Goal: Answer question/provide support

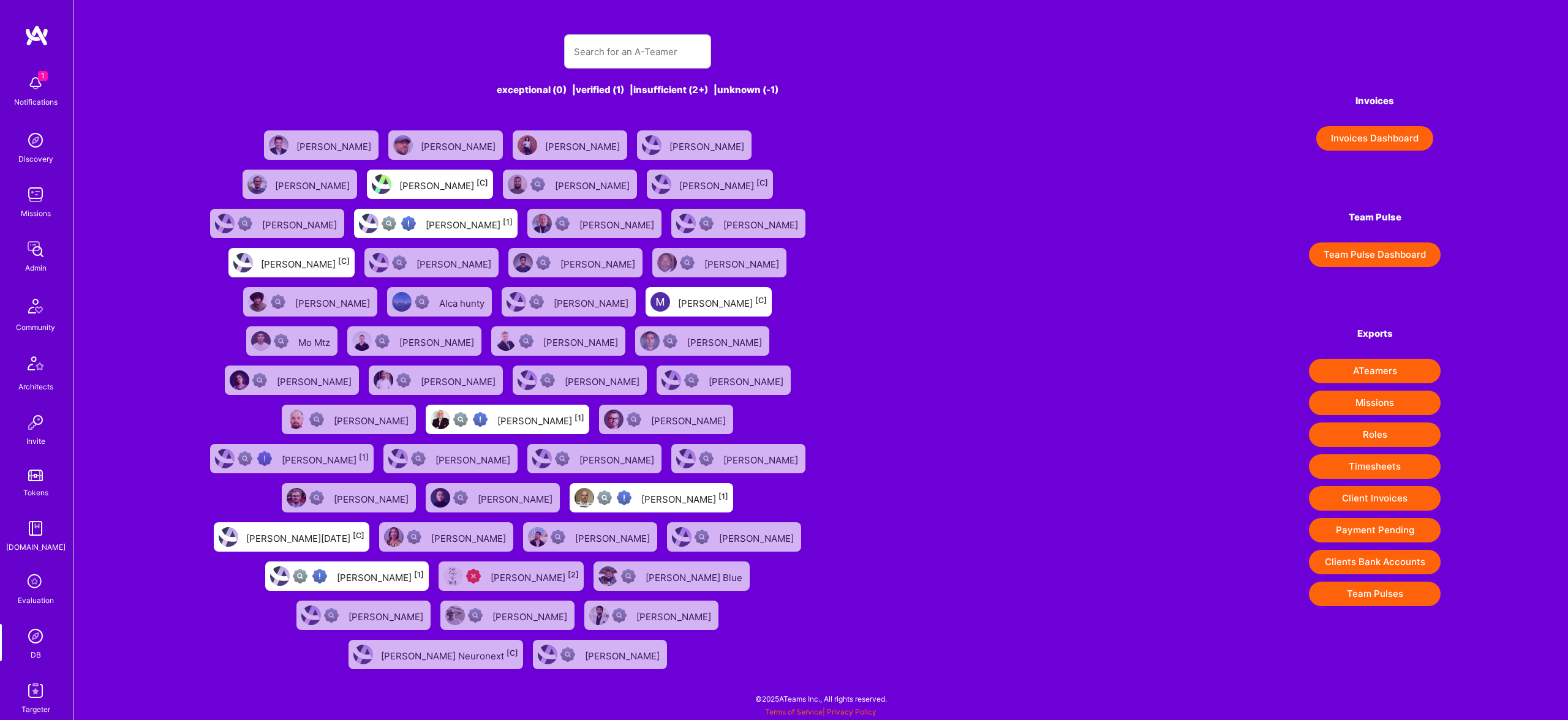
drag, startPoint x: 687, startPoint y: 23, endPoint x: 682, endPoint y: 35, distance: 13.0
click at [687, 26] on div "exceptional (0) | verified (1) | insufficient (2+) | unknown (-1) [PERSON_NAME]…" at bounding box center [638, 346] width 873 height 654
click at [680, 39] on input "text" at bounding box center [637, 51] width 127 height 32
paste input "[PERSON_NAME] [PERSON_NAME]"
type input "[PERSON_NAME] [PERSON_NAME]"
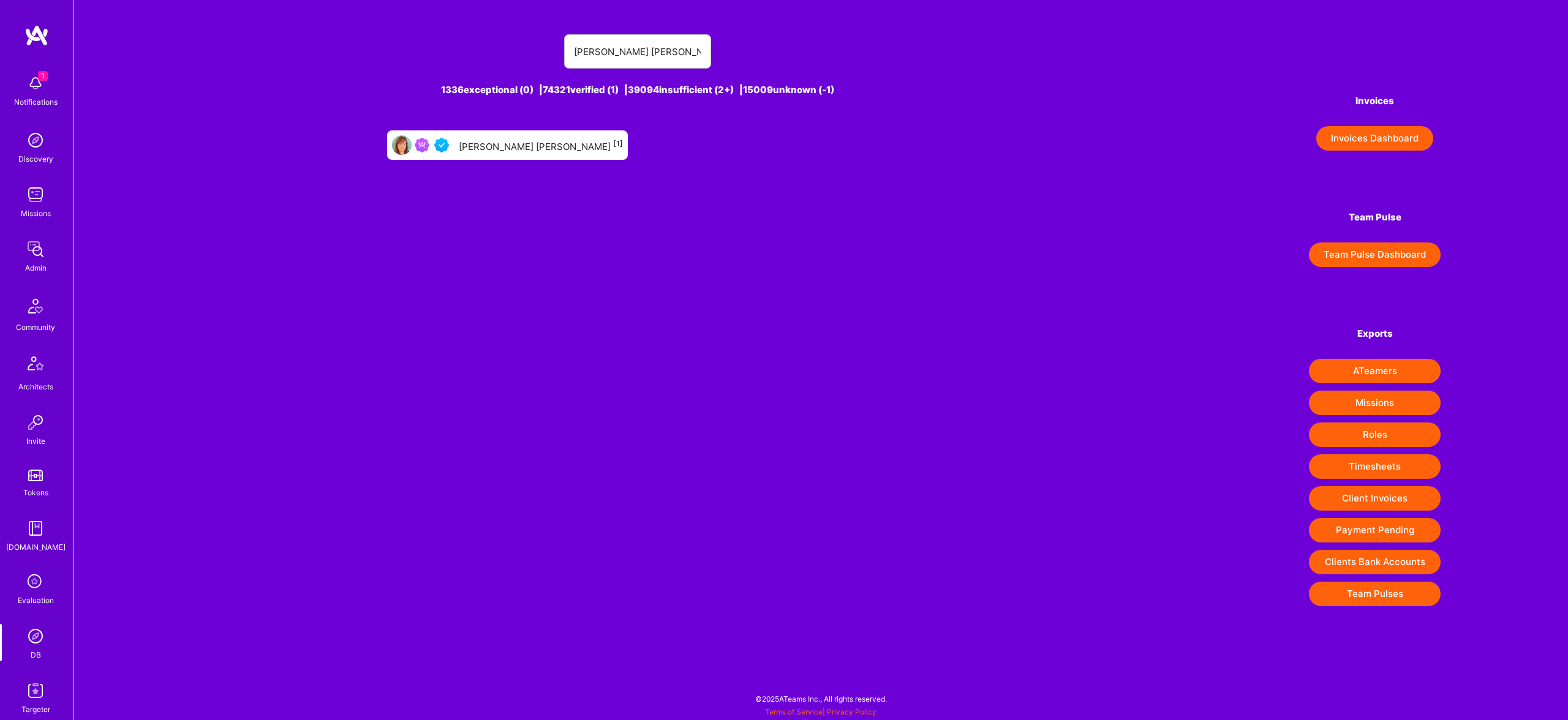
click at [515, 146] on div "[PERSON_NAME] [PERSON_NAME] [1]" at bounding box center [541, 145] width 164 height 16
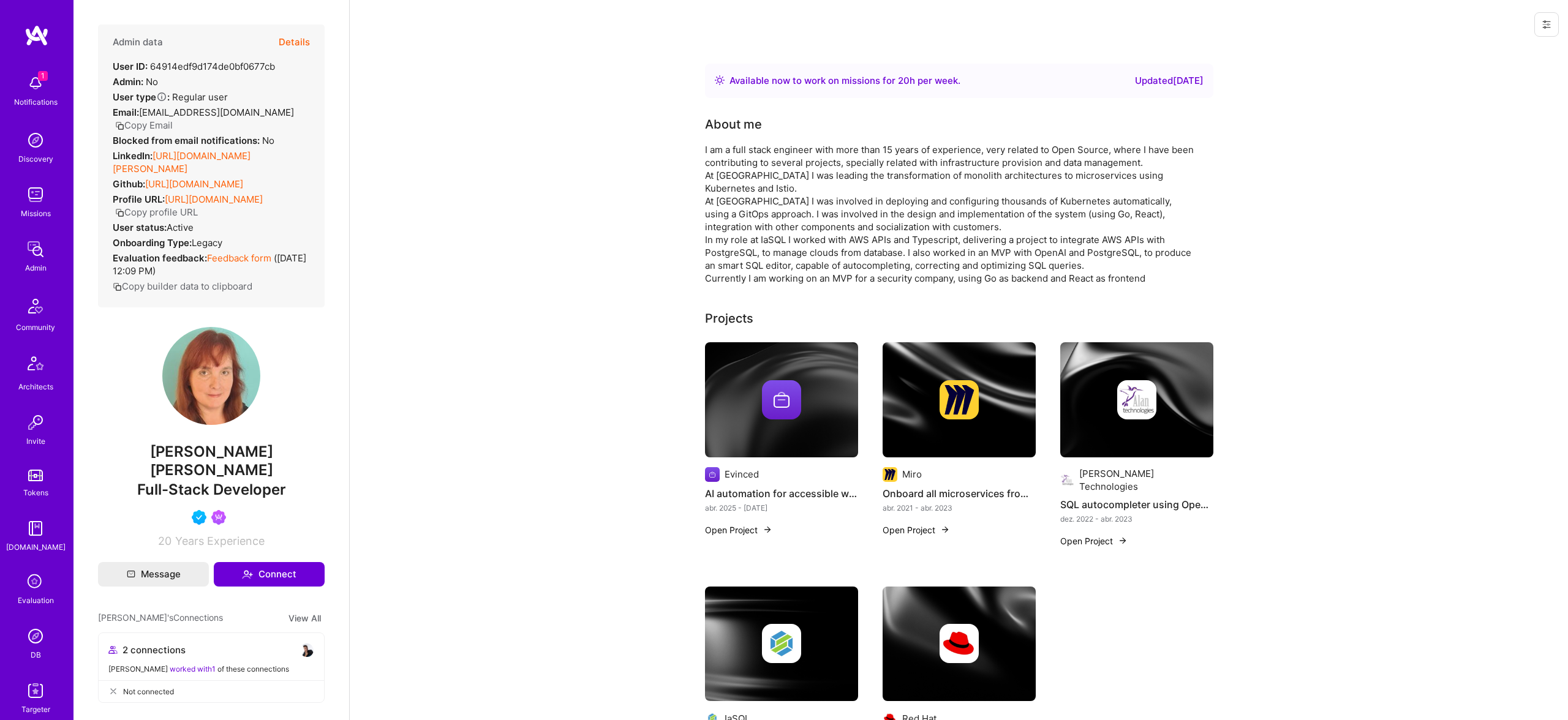
click at [286, 42] on button "Details" at bounding box center [294, 42] width 32 height 35
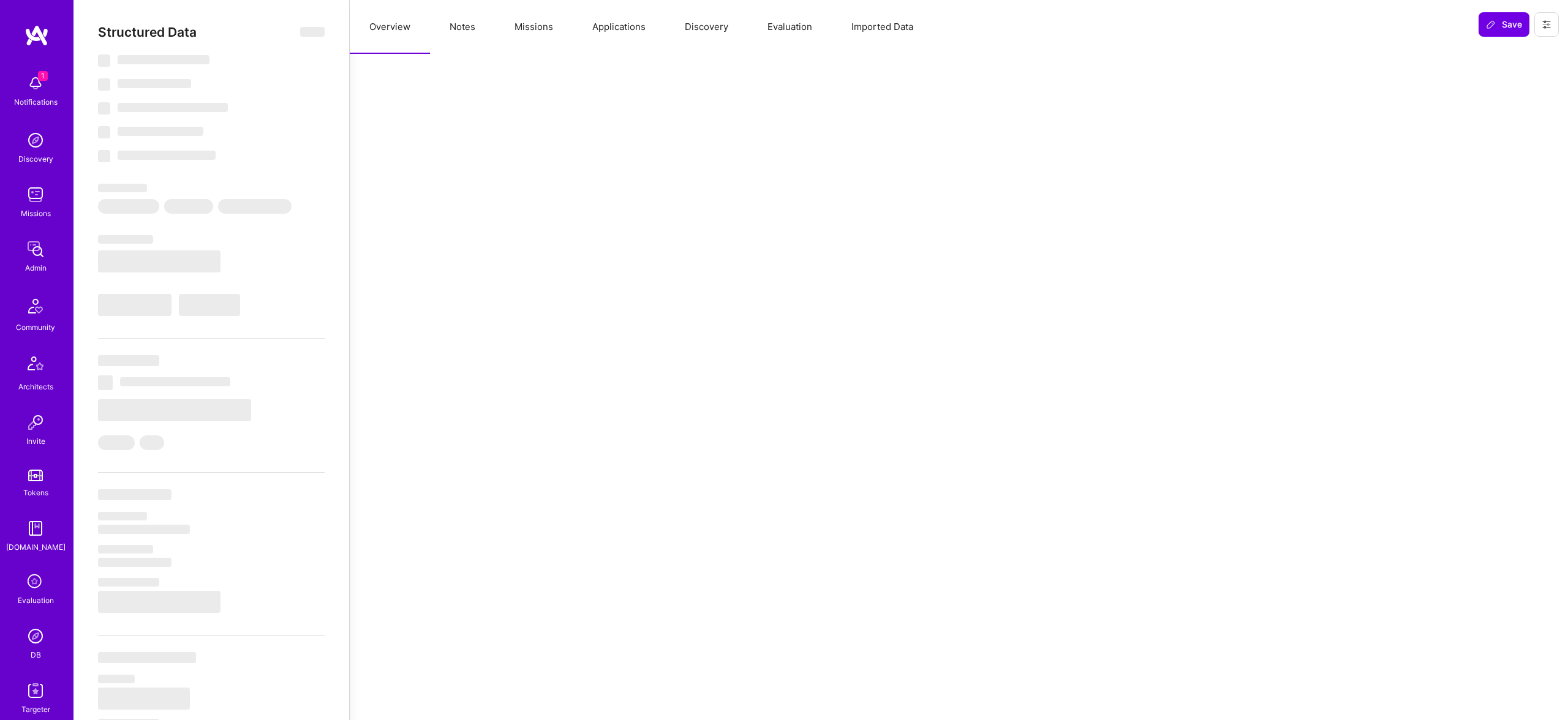
click at [790, 28] on button "Evaluation" at bounding box center [790, 27] width 84 height 54
select select "Right Now"
select select "5"
select select "4"
select select "6"
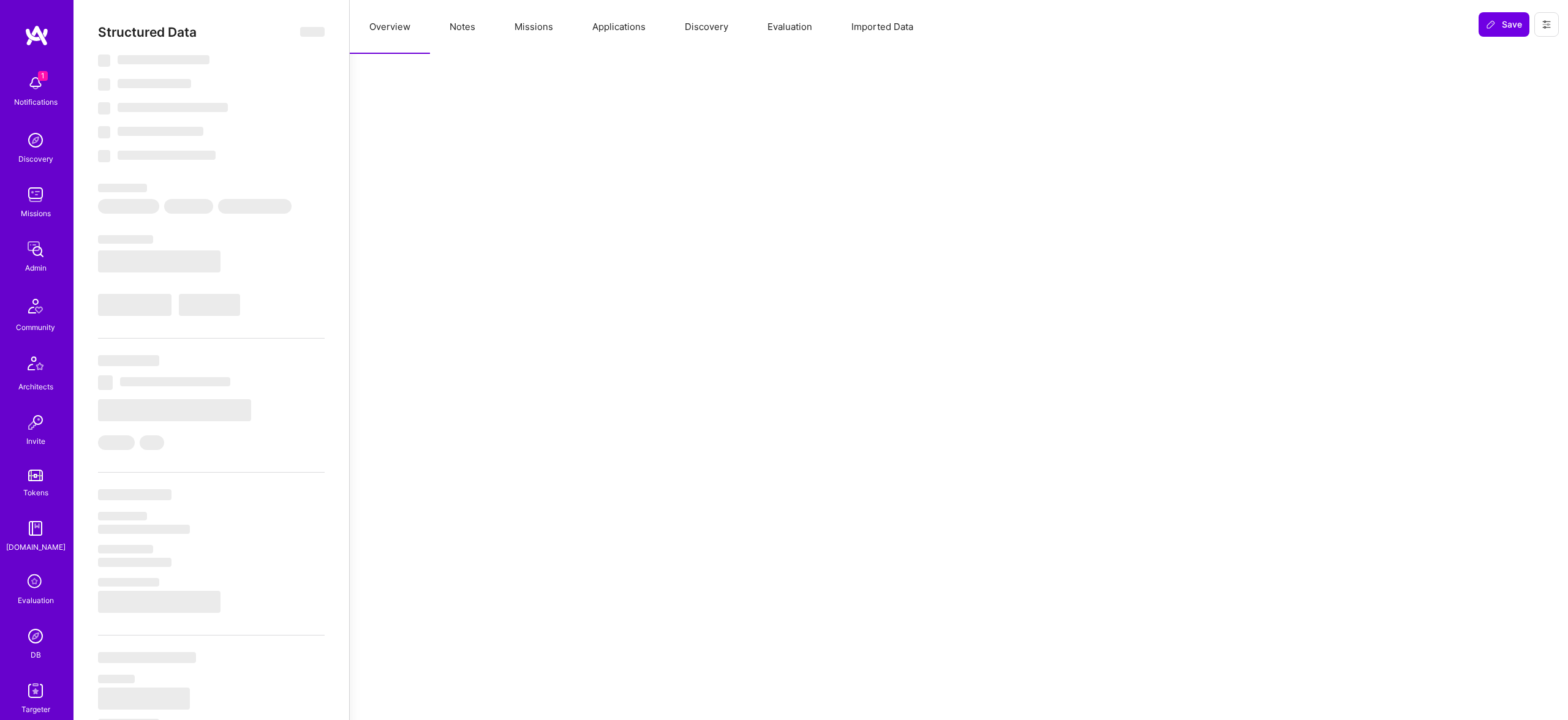
select select "6"
select select "ES"
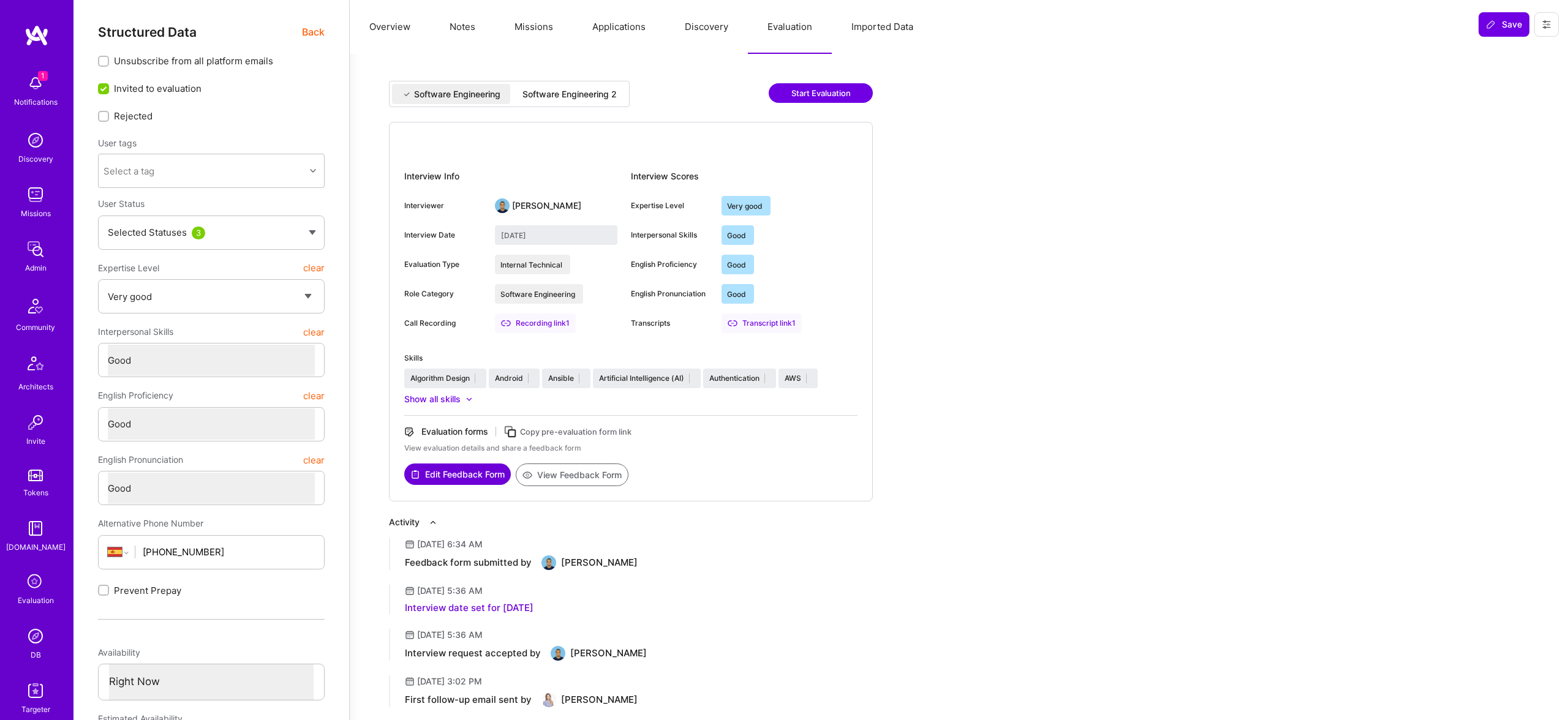
click at [554, 95] on div "Software Engineering 2" at bounding box center [570, 94] width 95 height 12
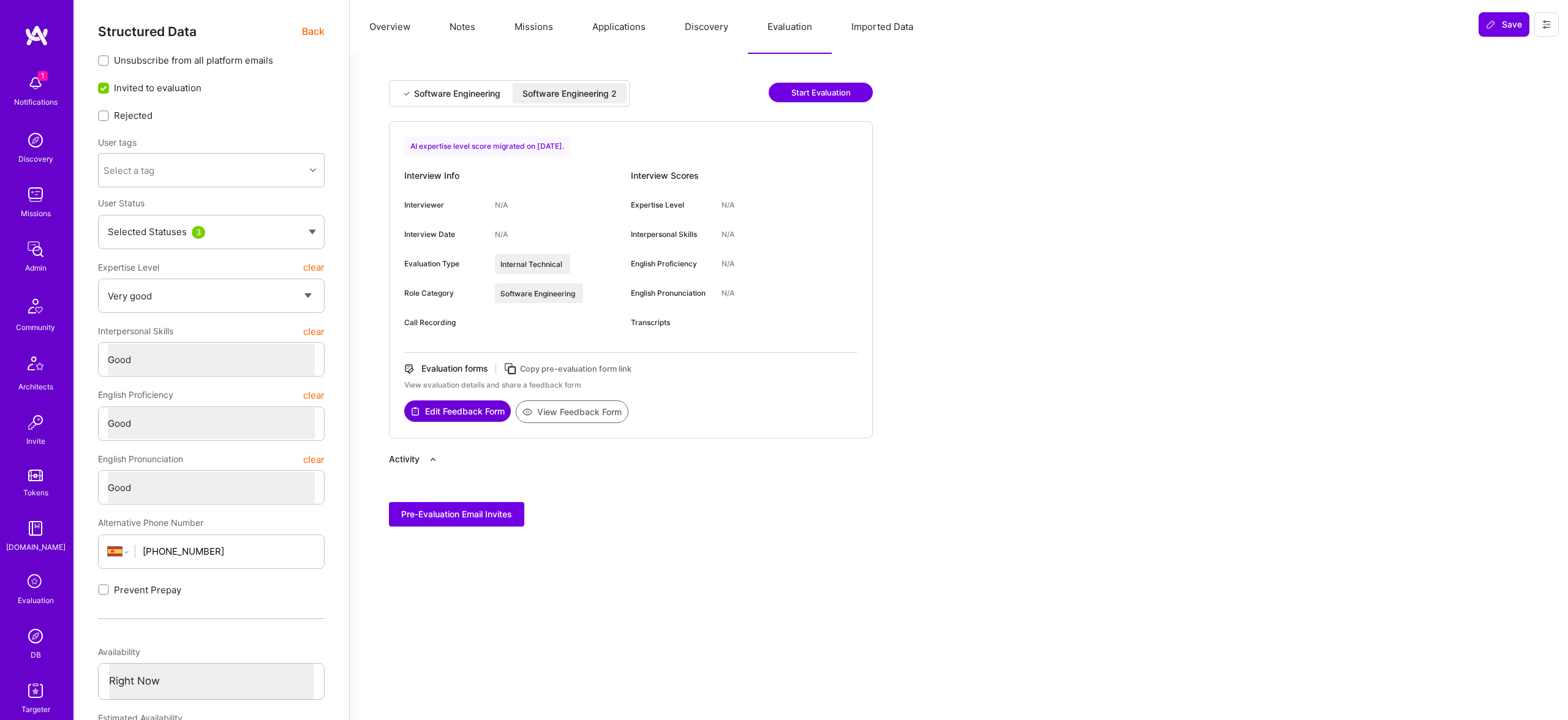
click at [527, 144] on div "AI expertise level score migrated on [DATE]." at bounding box center [487, 146] width 166 height 19
click at [527, 144] on div "AI expertise level score migrated on [DATE]." at bounding box center [487, 145] width 166 height 19
click at [527, 144] on div "AI expertise level score migrated on [DATE]." at bounding box center [487, 143] width 166 height 19
click at [605, 409] on button "View Feedback Form" at bounding box center [572, 411] width 113 height 23
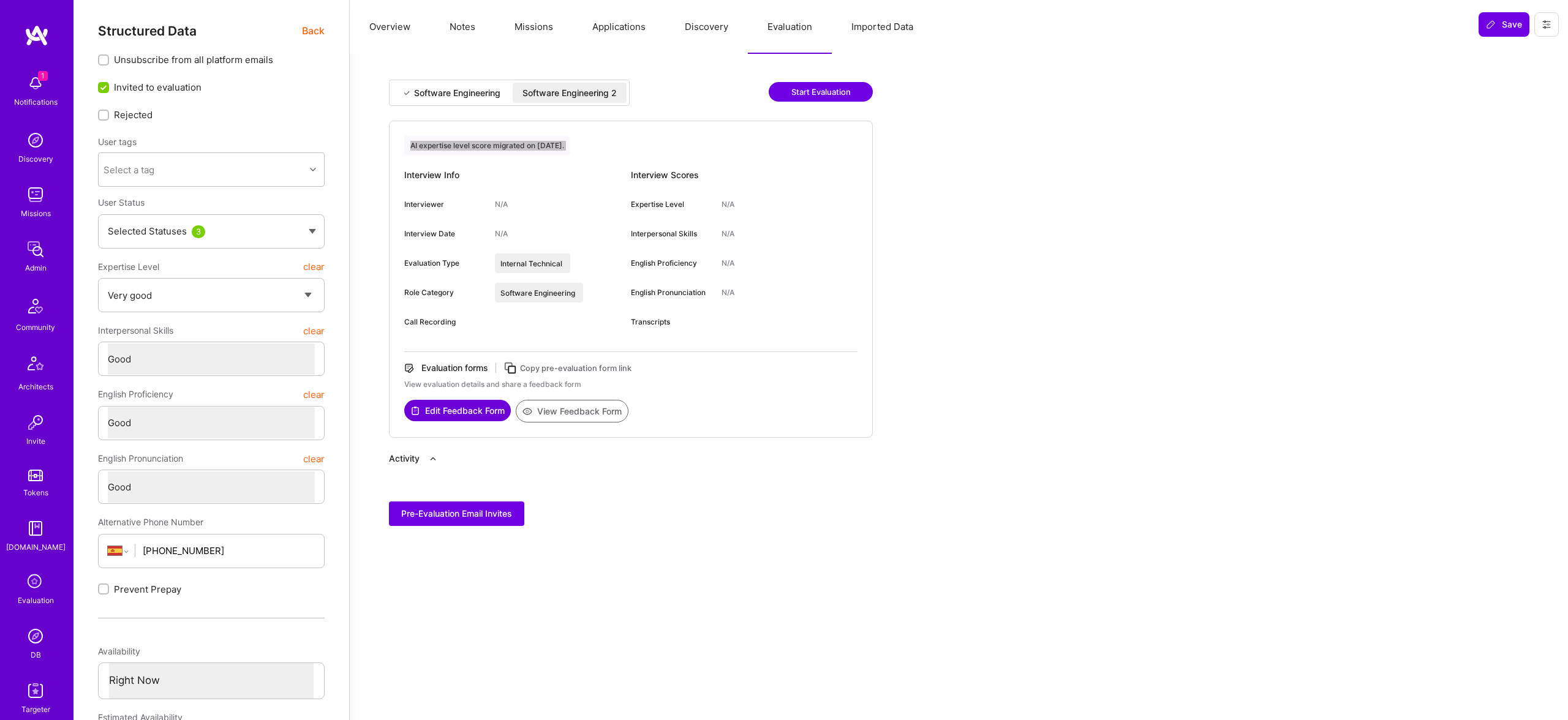
scroll to position [1, 0]
click at [469, 101] on div "Software Engineering" at bounding box center [451, 93] width 118 height 20
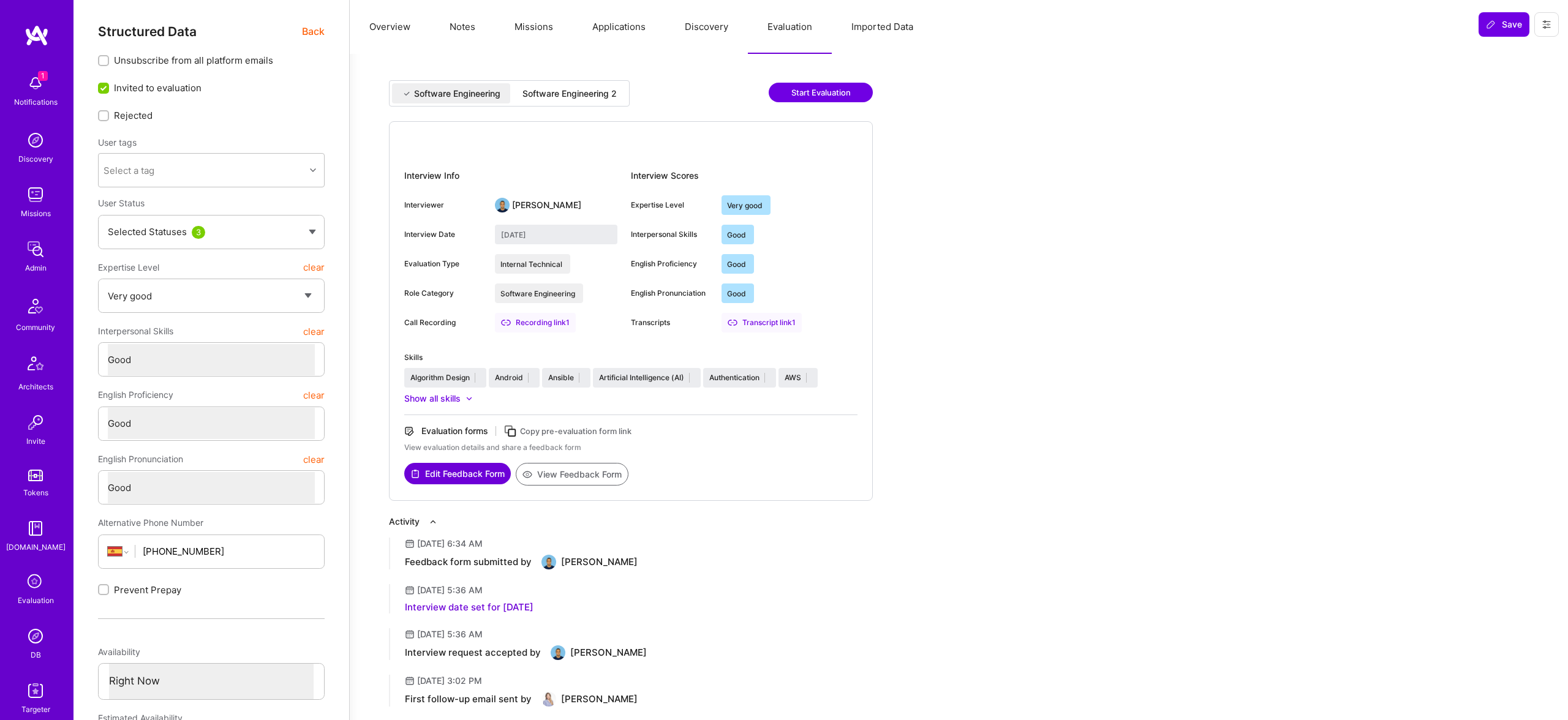
click at [468, 100] on div "Software Engineering" at bounding box center [451, 93] width 118 height 20
click at [541, 102] on div "Software Engineering 2" at bounding box center [569, 93] width 114 height 20
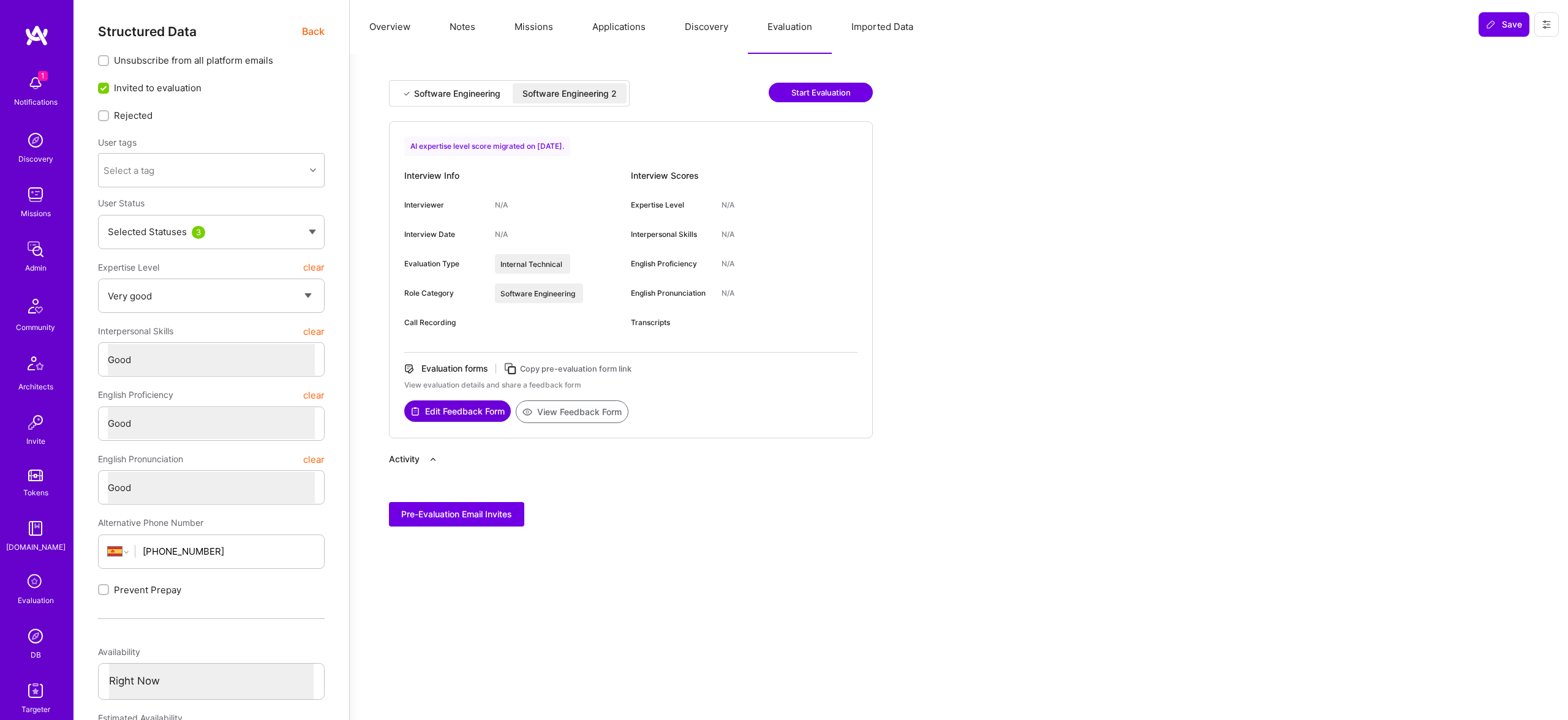
click at [1054, 230] on div "Software Engineering Software Engineering 2 Start Evaluation AI expertise level…" at bounding box center [805, 304] width 833 height 447
